Goal: Information Seeking & Learning: Find specific page/section

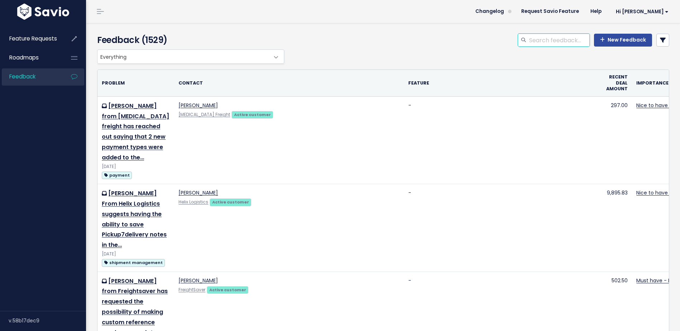
click at [563, 39] on input "search" at bounding box center [559, 40] width 61 height 13
type input "label"
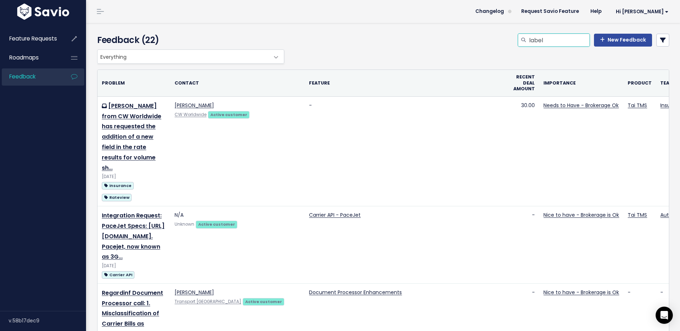
click at [561, 42] on input "label" at bounding box center [559, 40] width 61 height 13
drag, startPoint x: 561, startPoint y: 42, endPoint x: 493, endPoint y: 42, distance: 68.1
click at [493, 42] on div "label New Feedback" at bounding box center [480, 42] width 389 height 16
type input "Customer label"
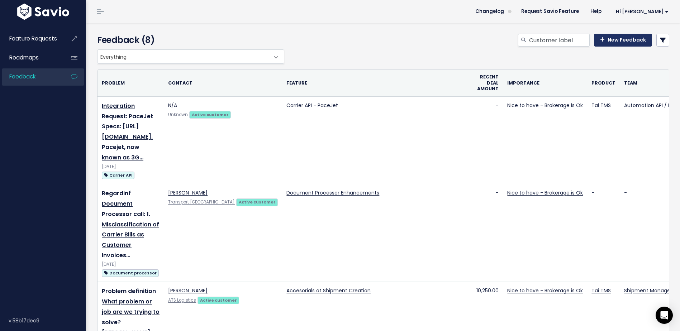
click at [632, 40] on link "New Feedback" at bounding box center [623, 40] width 58 height 13
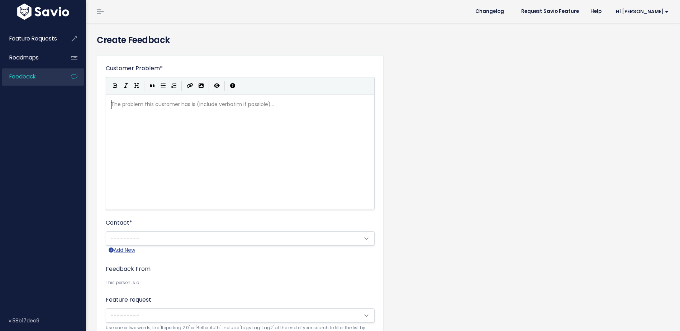
scroll to position [1, 0]
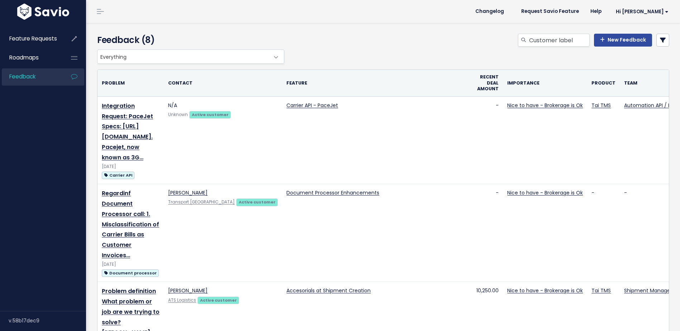
select select
click at [665, 42] on div "Customer label New Feedback" at bounding box center [480, 42] width 389 height 16
click at [661, 42] on link at bounding box center [663, 40] width 13 height 13
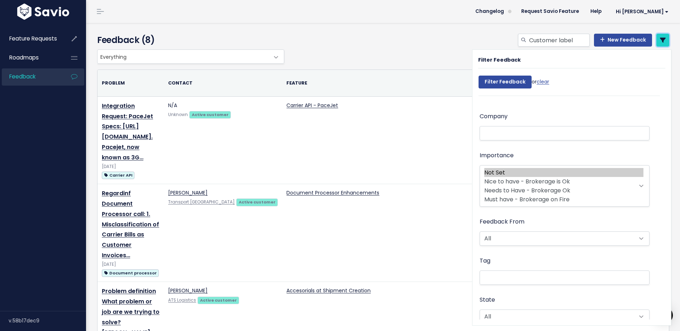
scroll to position [143, 0]
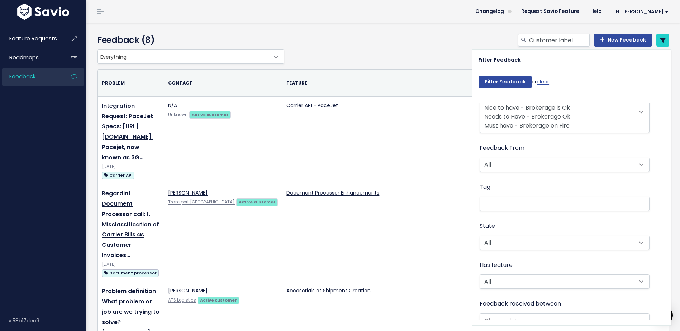
click at [506, 207] on li at bounding box center [563, 204] width 162 height 8
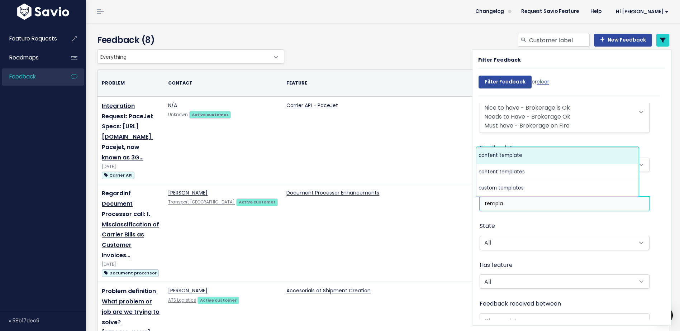
type input "templa"
select select "5075"
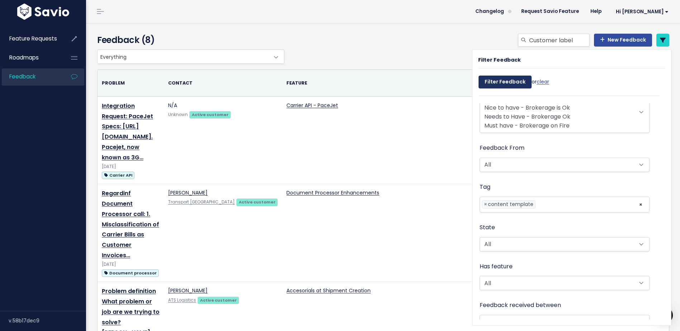
click at [499, 81] on input "Filter Feedback" at bounding box center [505, 82] width 53 height 13
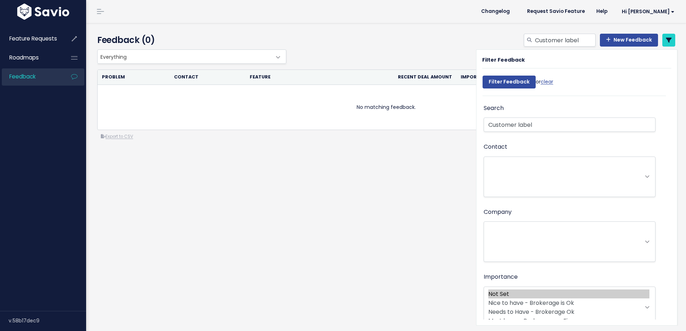
select select
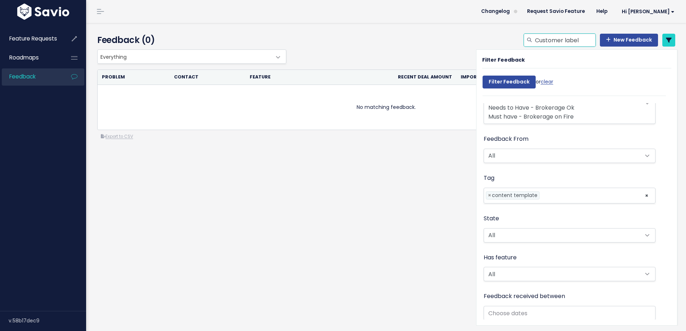
click at [577, 39] on input "Customer label" at bounding box center [564, 40] width 61 height 13
drag, startPoint x: 560, startPoint y: 39, endPoint x: 477, endPoint y: 37, distance: 83.2
click at [477, 37] on div "Customer label New Feedback" at bounding box center [484, 42] width 393 height 16
type input "label"
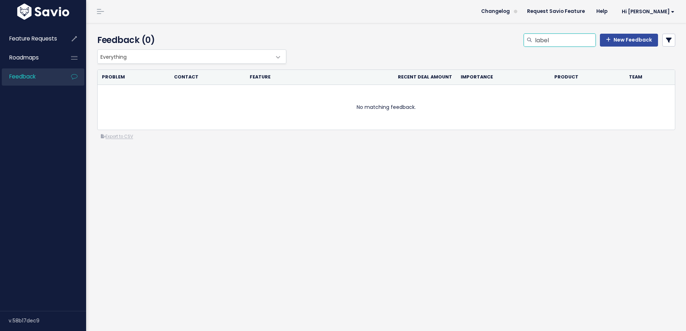
click at [564, 42] on input "label" at bounding box center [564, 40] width 61 height 13
